Goal: Task Accomplishment & Management: Manage account settings

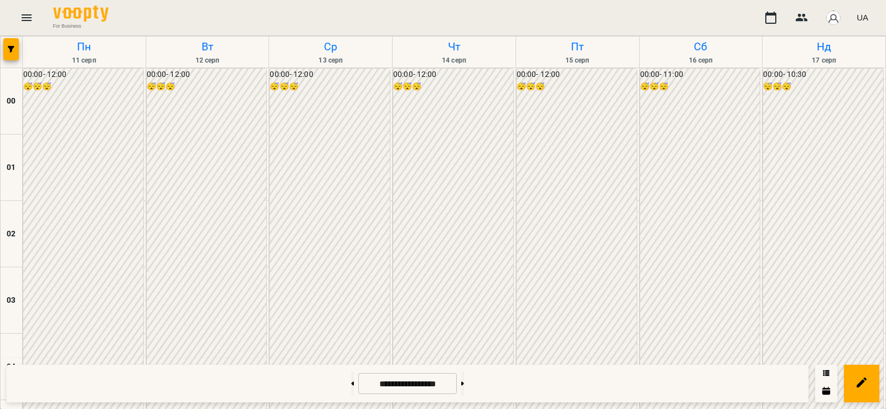
scroll to position [964, 0]
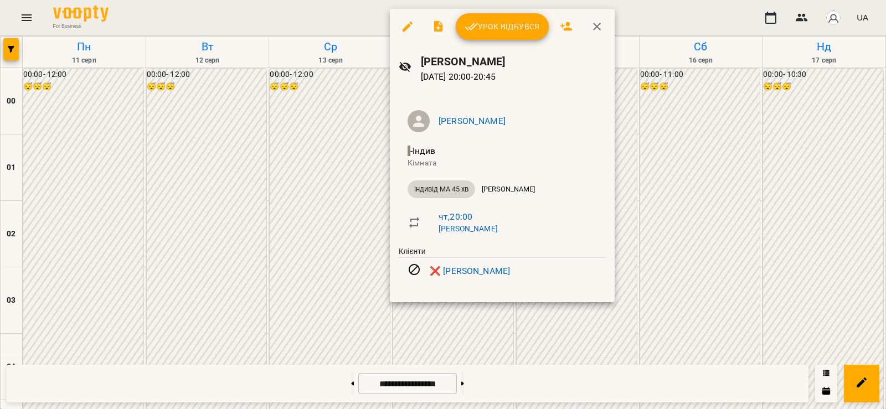
click at [323, 266] on div at bounding box center [443, 204] width 886 height 409
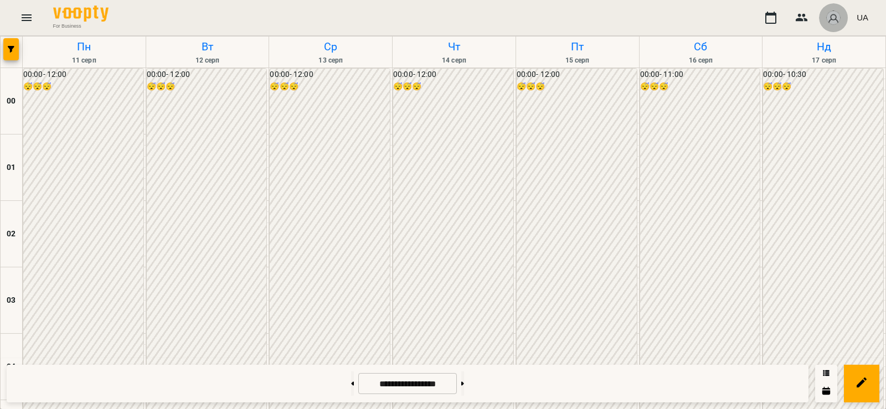
click at [837, 20] on img "button" at bounding box center [834, 18] width 16 height 16
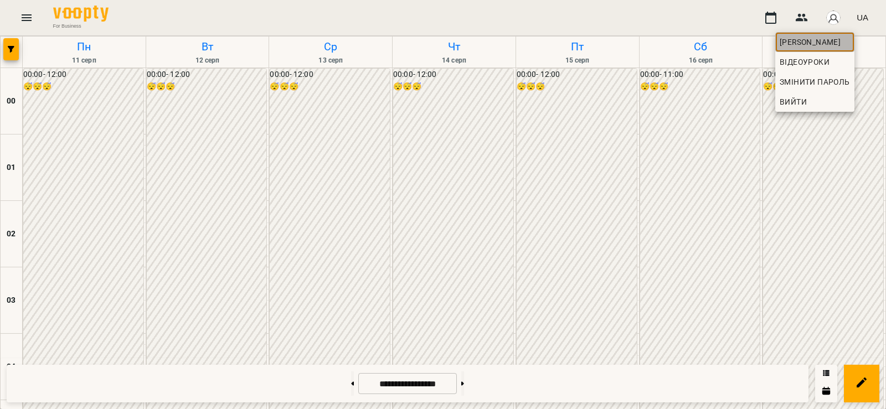
click at [815, 44] on span "[PERSON_NAME]" at bounding box center [815, 41] width 70 height 13
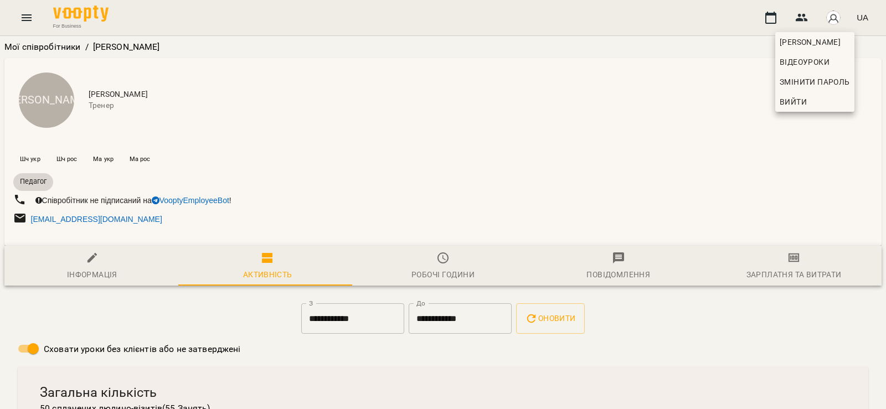
click at [441, 266] on div at bounding box center [443, 204] width 886 height 409
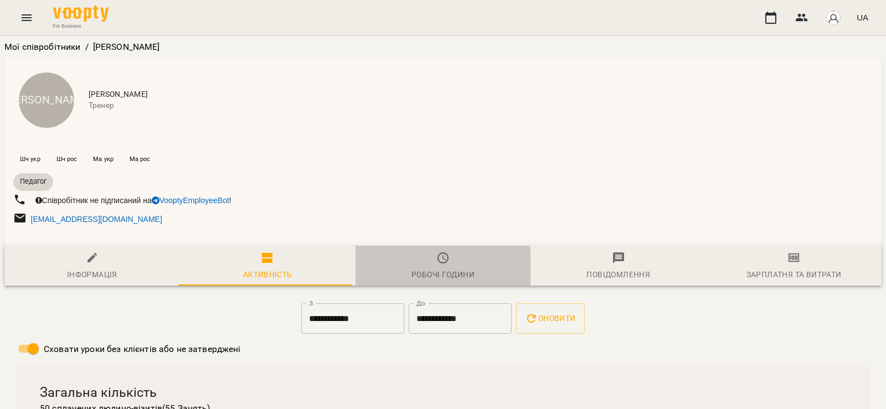
click at [421, 269] on div "Робочі години" at bounding box center [442, 274] width 63 height 13
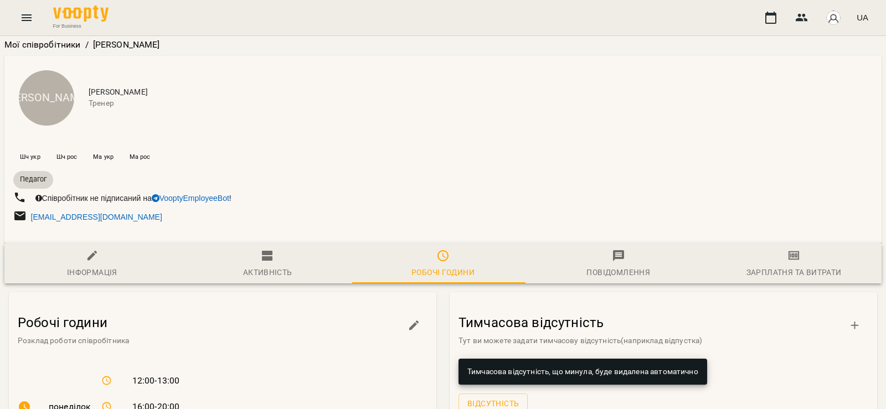
scroll to position [254, 0]
click at [408, 319] on icon "button" at bounding box center [414, 325] width 13 height 13
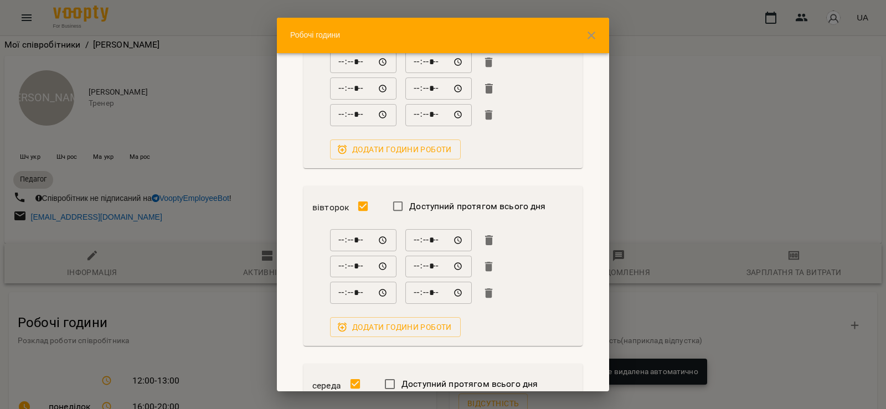
scroll to position [75, 0]
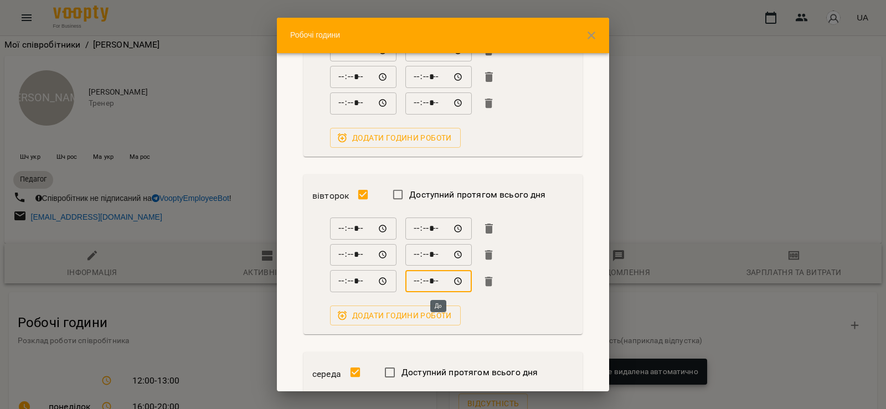
click at [456, 282] on input "*****" at bounding box center [438, 281] width 66 height 22
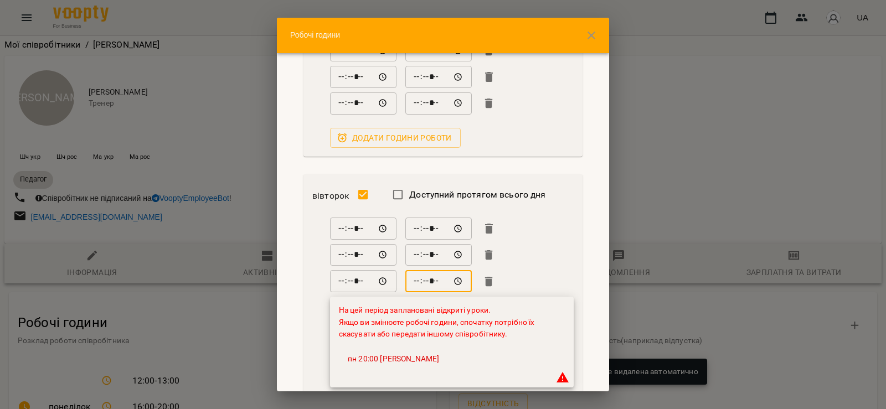
type input "*****"
click at [547, 267] on div "***** ​ ***** ​ ***** ​ ***** ​ ***** ​ ***** ​ На цей період заплановані відкр…" at bounding box center [442, 317] width 261 height 199
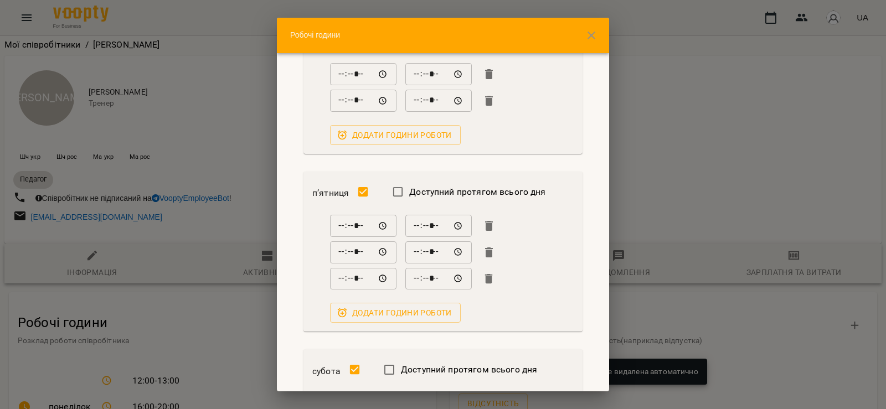
scroll to position [650, 0]
click at [492, 281] on icon "button" at bounding box center [489, 279] width 8 height 10
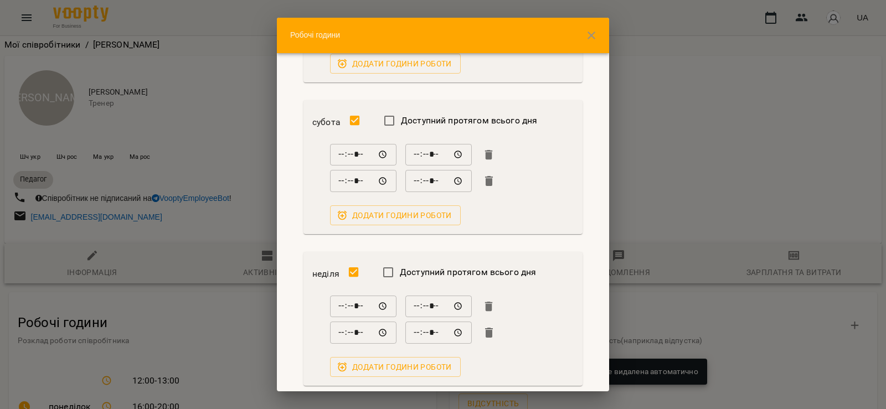
scroll to position [1046, 0]
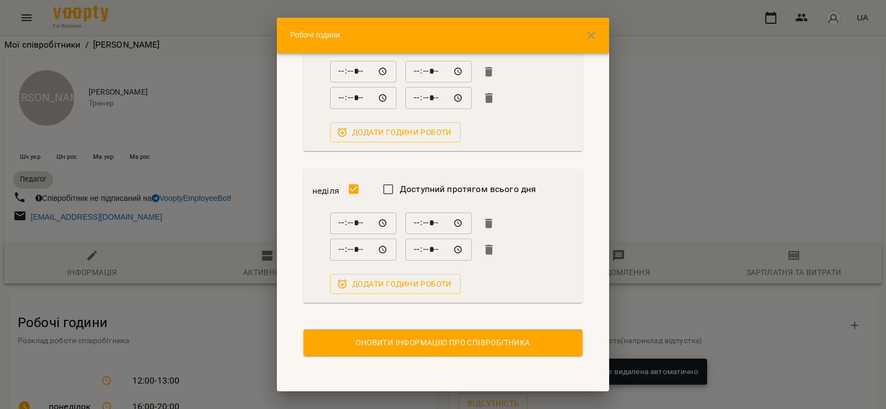
drag, startPoint x: 485, startPoint y: 367, endPoint x: 476, endPoint y: 343, distance: 24.9
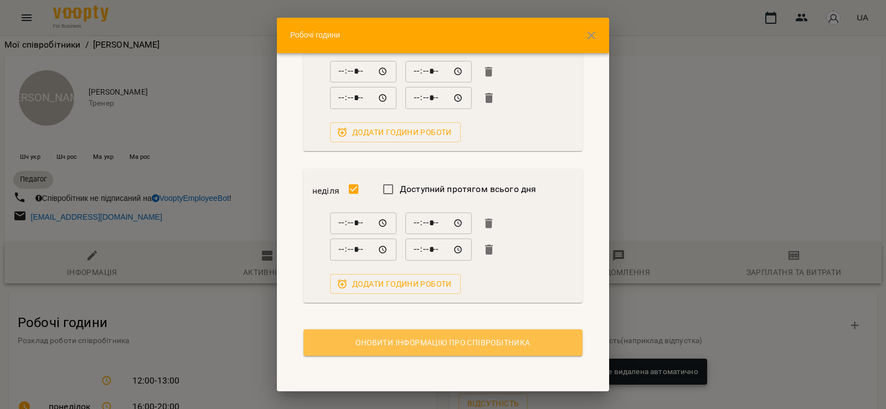
click at [476, 343] on span "Оновити інформацію про співробітника" at bounding box center [442, 342] width 261 height 13
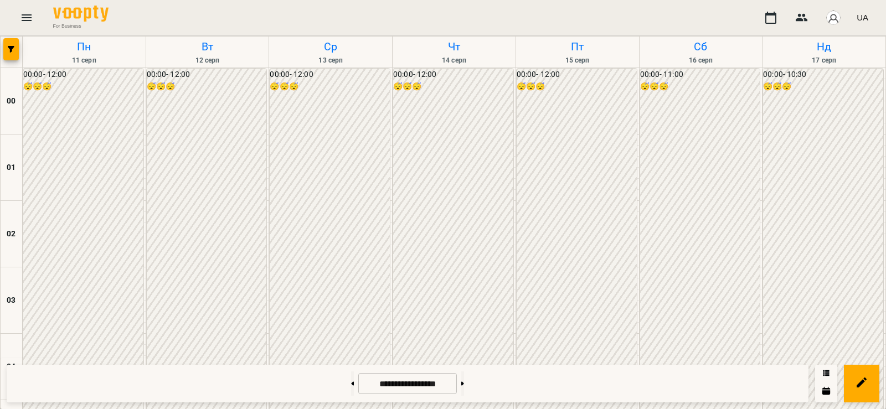
scroll to position [1116, 0]
click at [464, 384] on icon at bounding box center [462, 384] width 3 height 4
click at [351, 377] on button at bounding box center [352, 384] width 3 height 24
type input "**********"
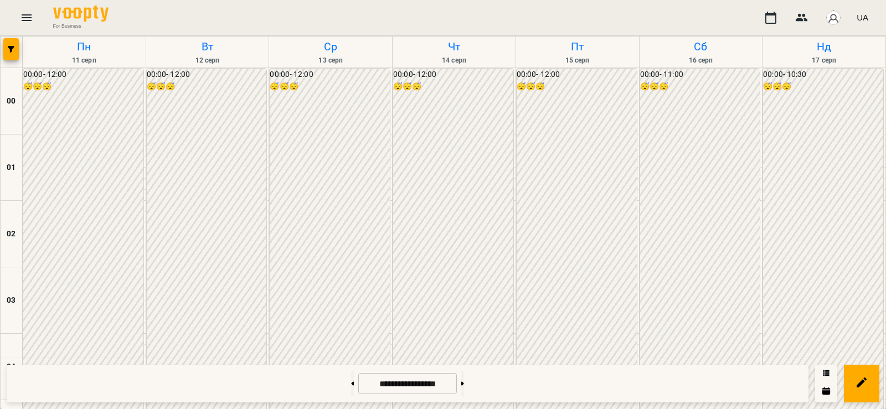
scroll to position [1010, 0]
